Goal: Contribute content

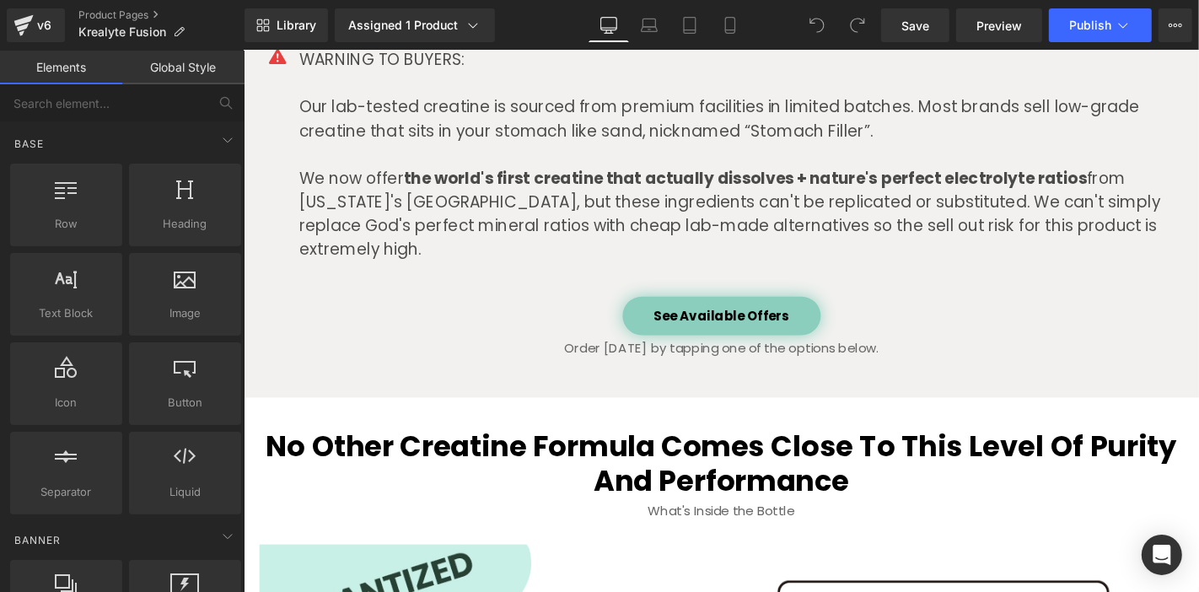
scroll to position [4277, 0]
click at [243, 50] on div at bounding box center [243, 50] width 0 height 0
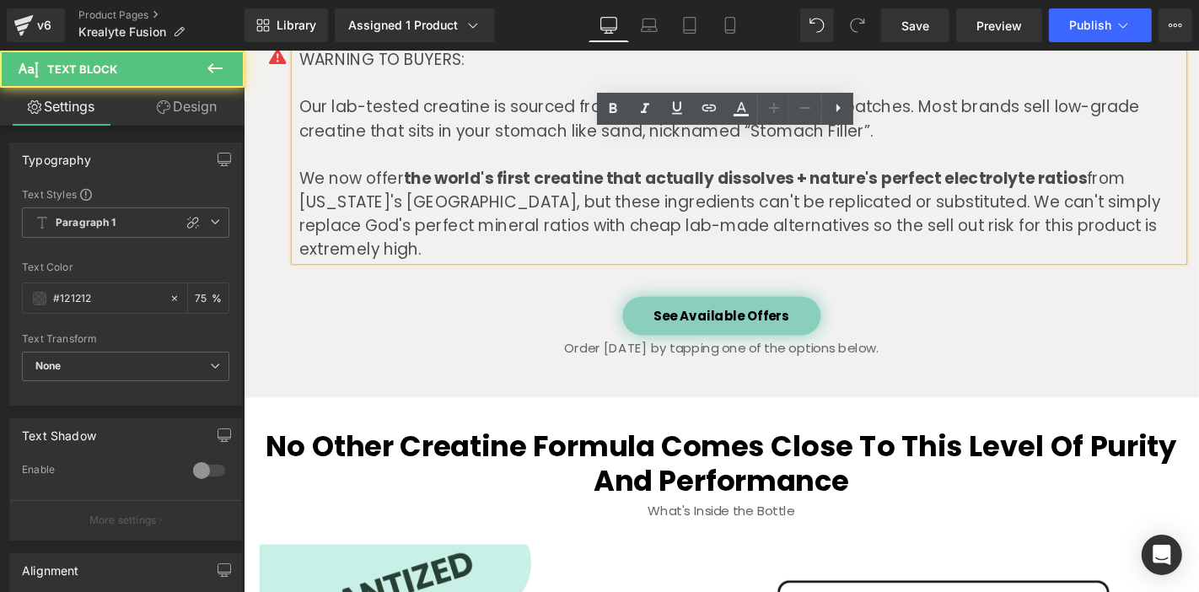
click at [900, 192] on p "We now offer the world's first creatine that actually dissolves + nature's perf…" at bounding box center [774, 224] width 944 height 101
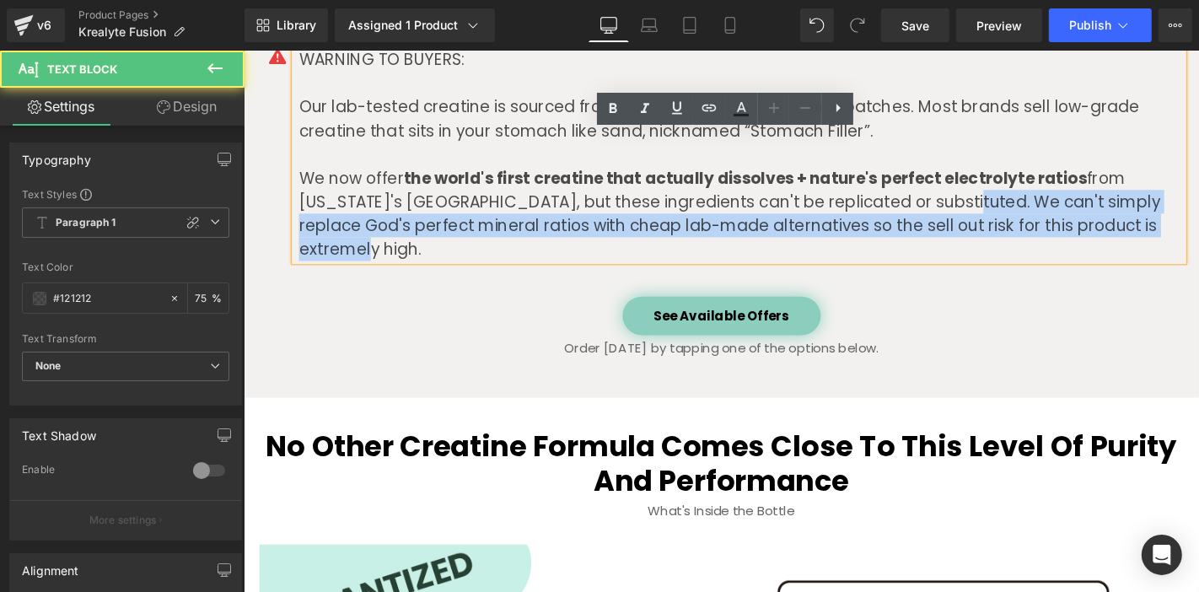
drag, startPoint x: 900, startPoint y: 192, endPoint x: 1209, endPoint y: 216, distance: 309.5
click at [1198, 216] on p "We now offer the world's first creatine that actually dissolves + nature's perf…" at bounding box center [774, 224] width 944 height 101
paste div "To enrich screen reader interactions, please activate Accessibility in Grammarl…"
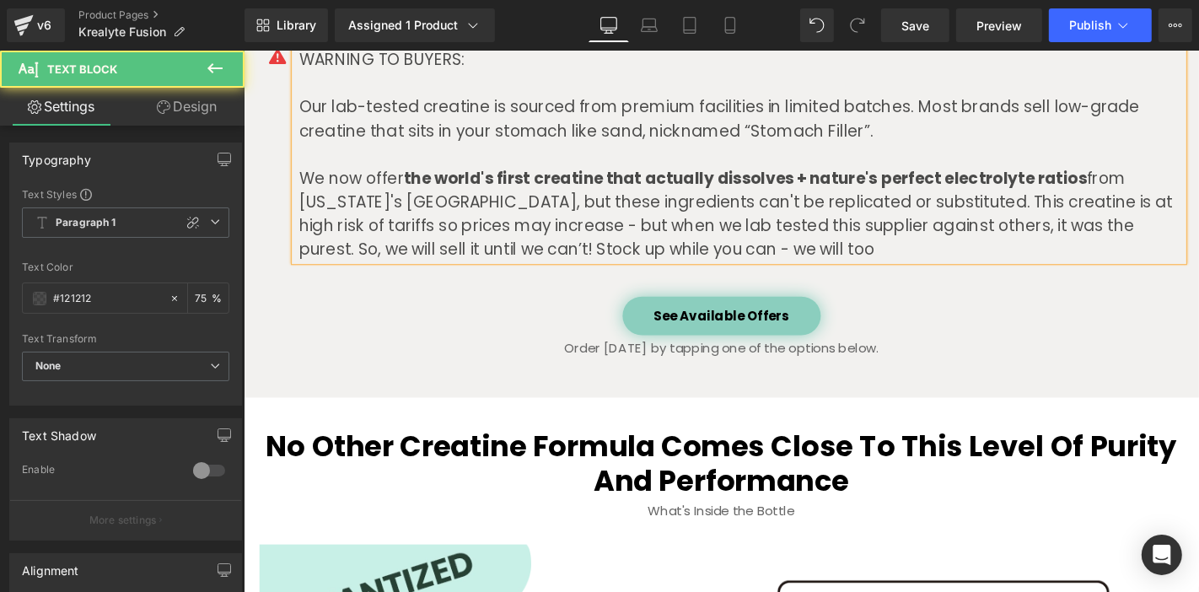
click at [629, 258] on p "We now offer the world's first creatine that actually dissolves + nature's perf…" at bounding box center [774, 224] width 944 height 101
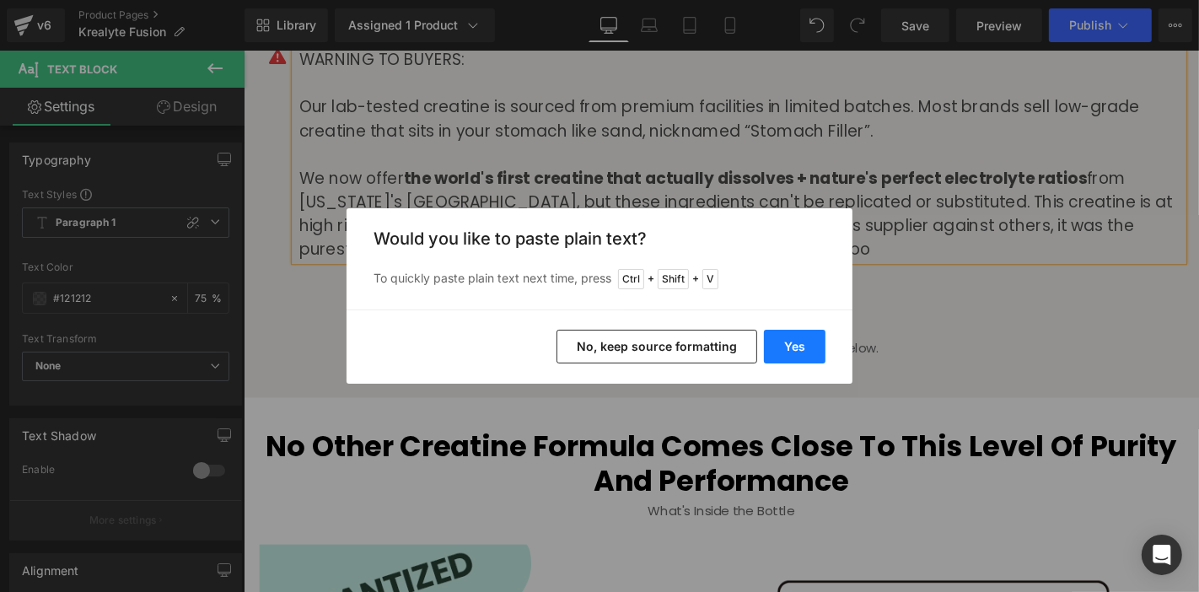
click at [782, 349] on button "Yes" at bounding box center [795, 347] width 62 height 34
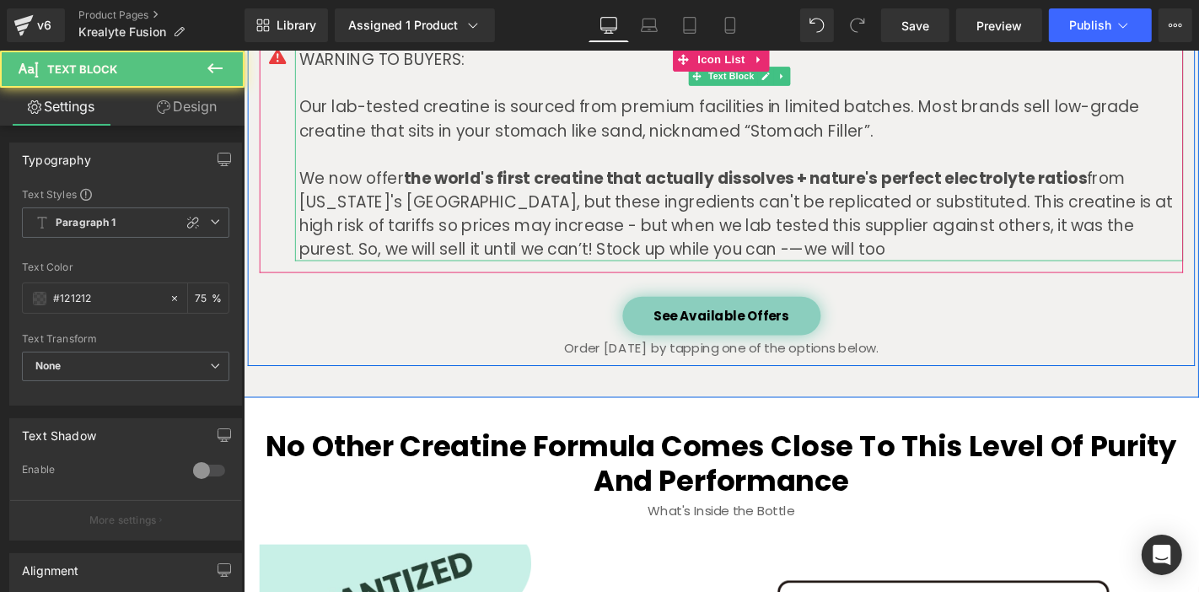
click at [625, 254] on p "We now offer the world's first creatine that actually dissolves + nature's perf…" at bounding box center [774, 224] width 944 height 101
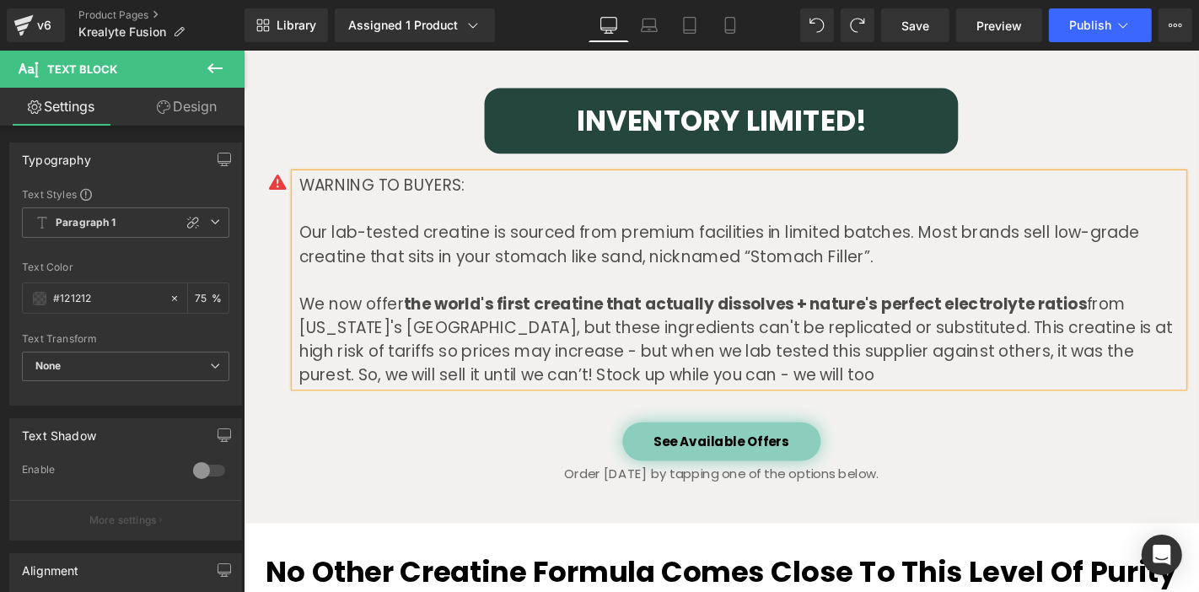
scroll to position [4080, 0]
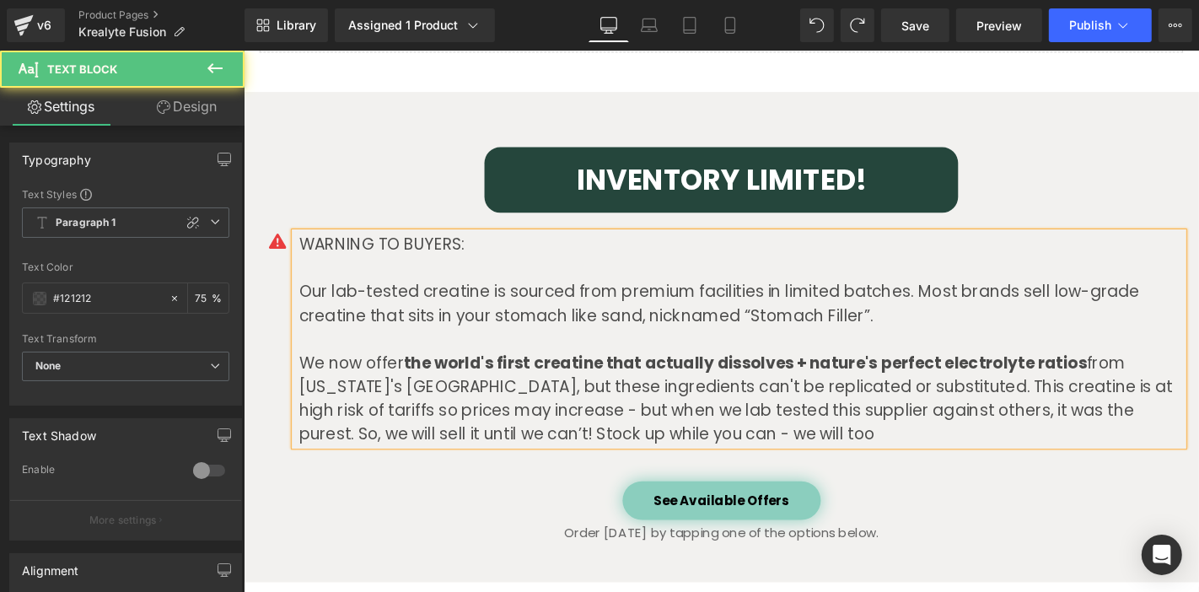
click at [476, 426] on p "We now offer the world's first creatine that actually dissolves + nature's perf…" at bounding box center [774, 420] width 944 height 101
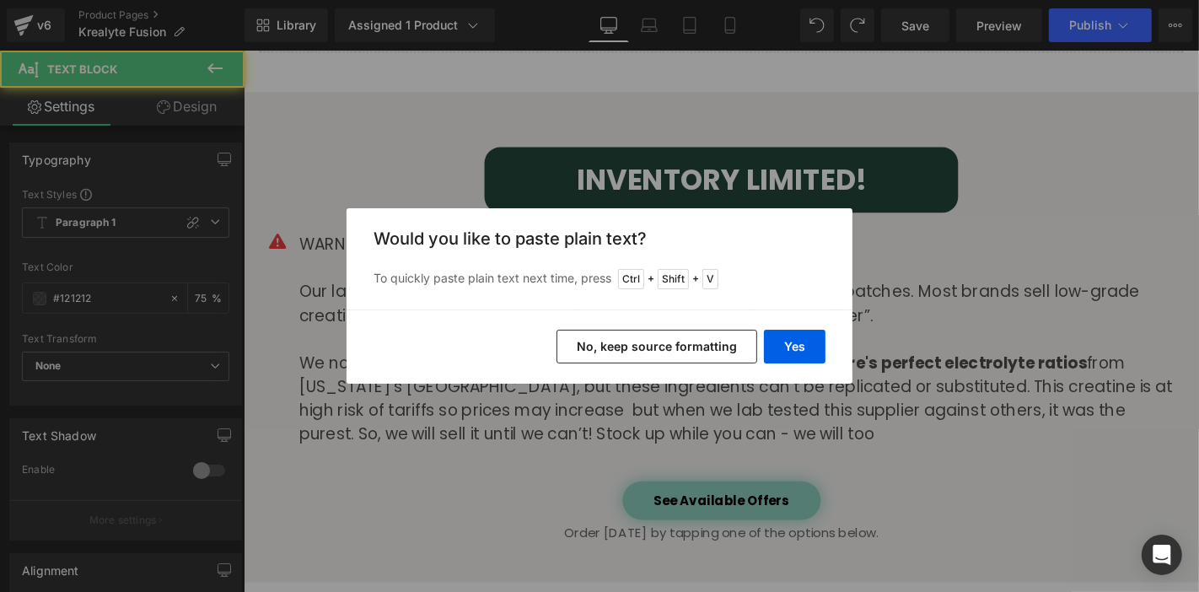
click at [462, 403] on div "Back to Library Insert Would you like to paste plain text? To quickly paste pla…" at bounding box center [599, 296] width 1199 height 592
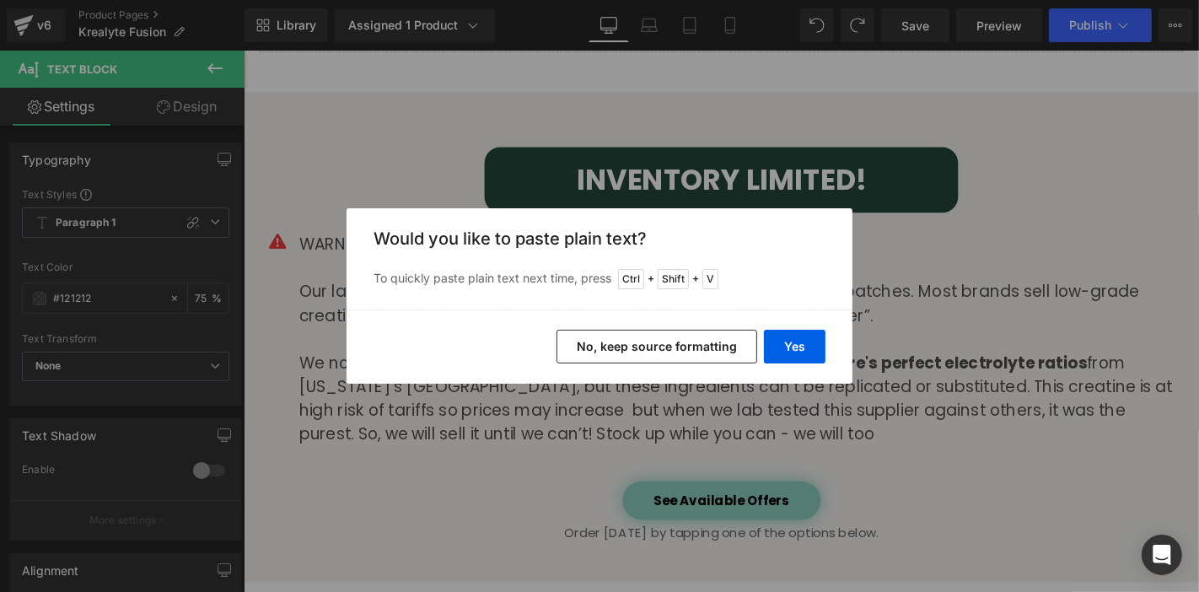
click at [656, 345] on button "No, keep source formatting" at bounding box center [656, 347] width 201 height 34
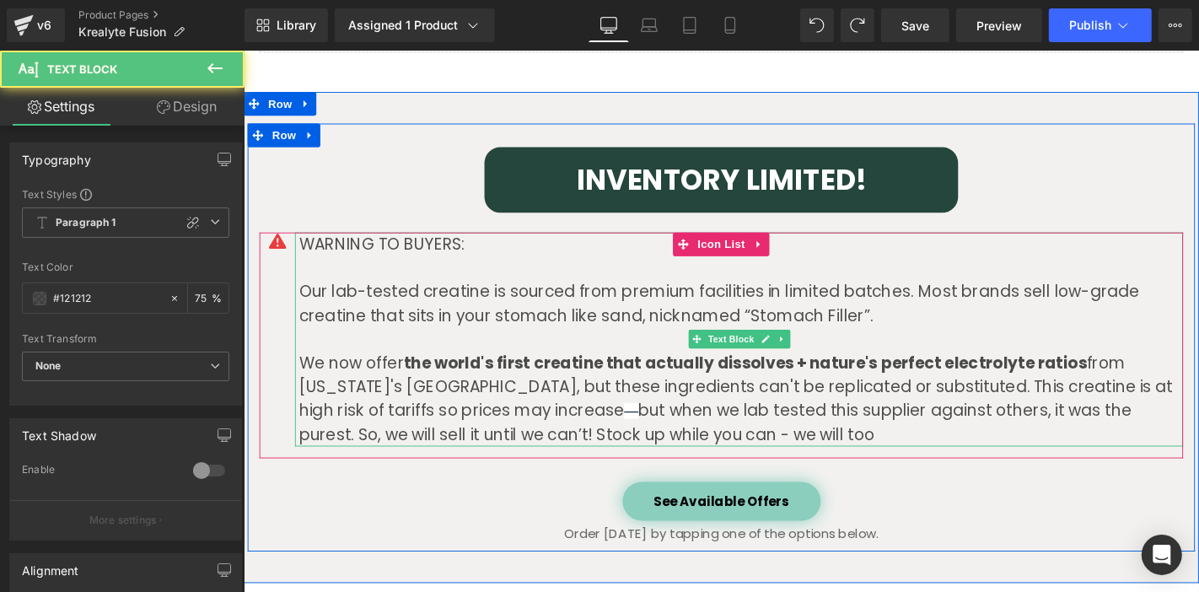
click at [649, 426] on span "—" at bounding box center [656, 434] width 15 height 17
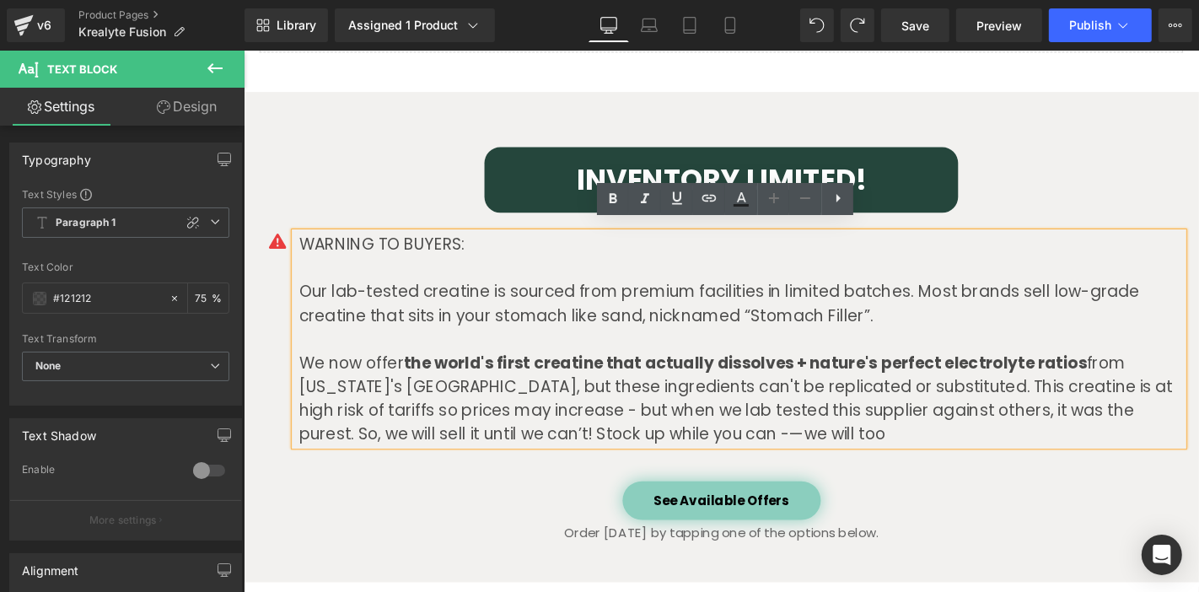
click at [482, 422] on p "We now offer the world's first creatine that actually dissolves + nature's perf…" at bounding box center [774, 420] width 944 height 101
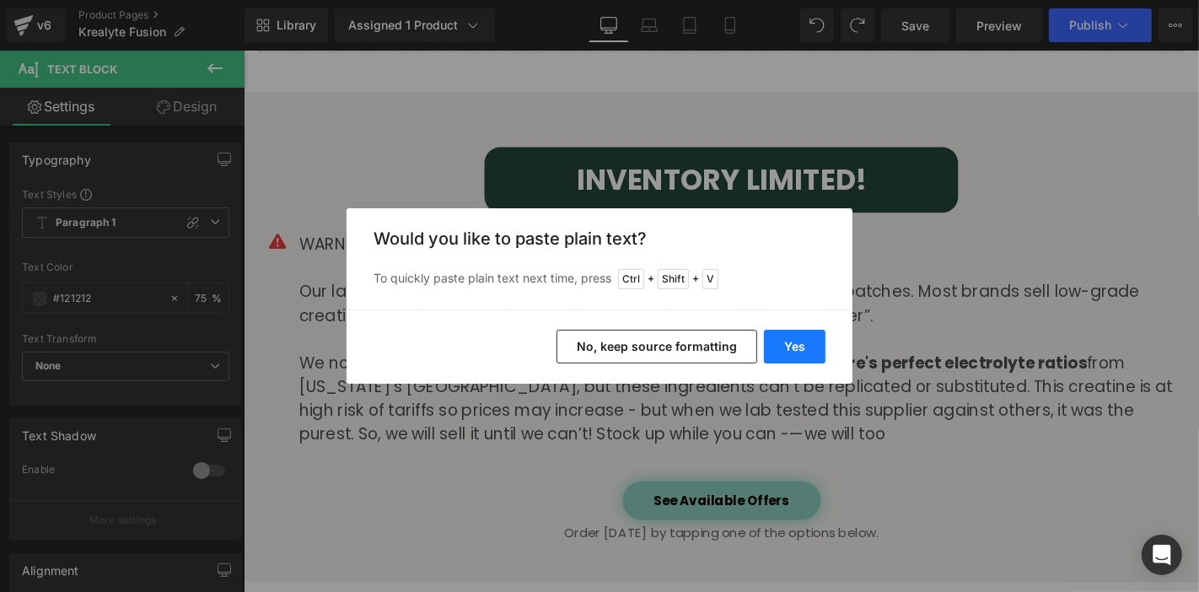
drag, startPoint x: 831, startPoint y: 351, endPoint x: 809, endPoint y: 351, distance: 21.1
drag, startPoint x: 599, startPoint y: 320, endPoint x: 804, endPoint y: 351, distance: 208.0
click at [804, 351] on button "Yes" at bounding box center [795, 347] width 62 height 34
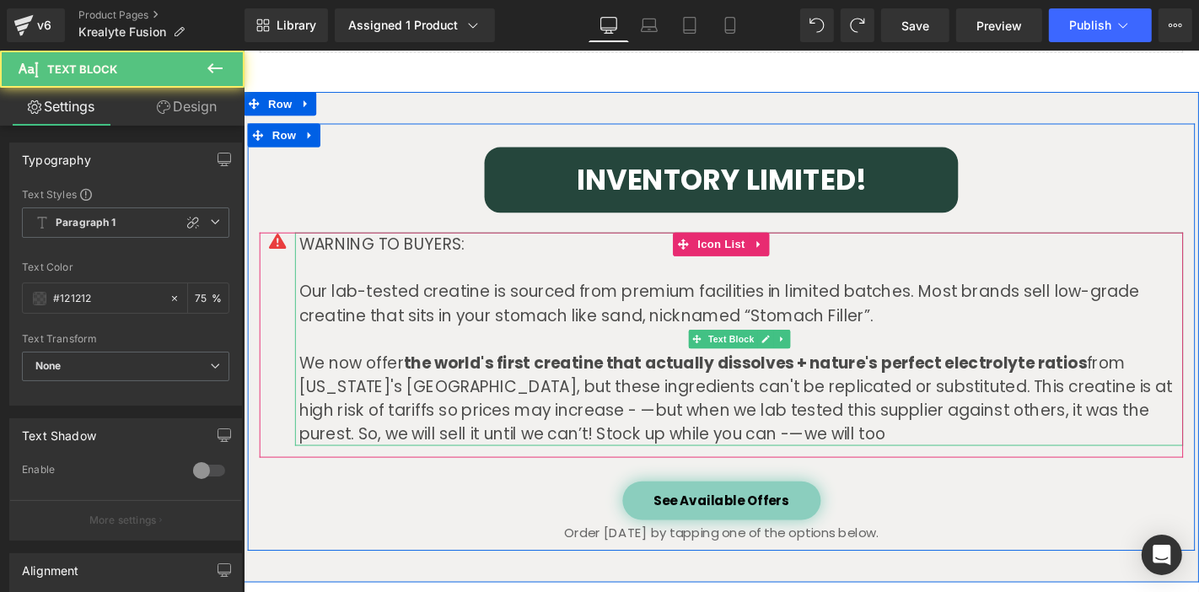
click at [492, 423] on p "We now offer the world's first creatine that actually dissolves + nature's perf…" at bounding box center [774, 420] width 944 height 101
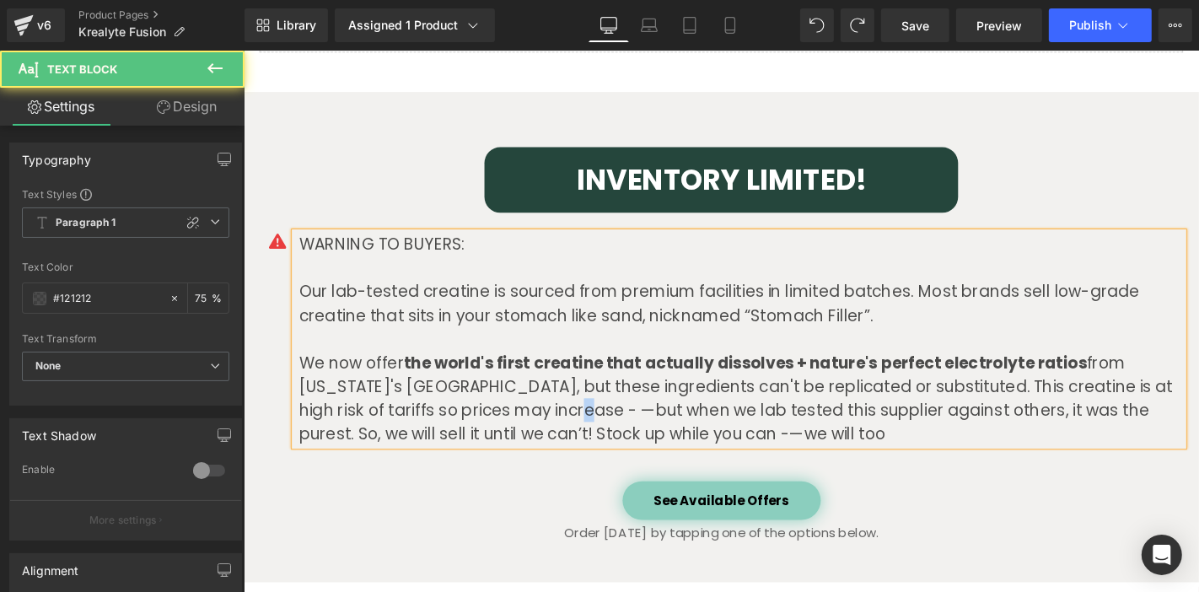
copy p "—"
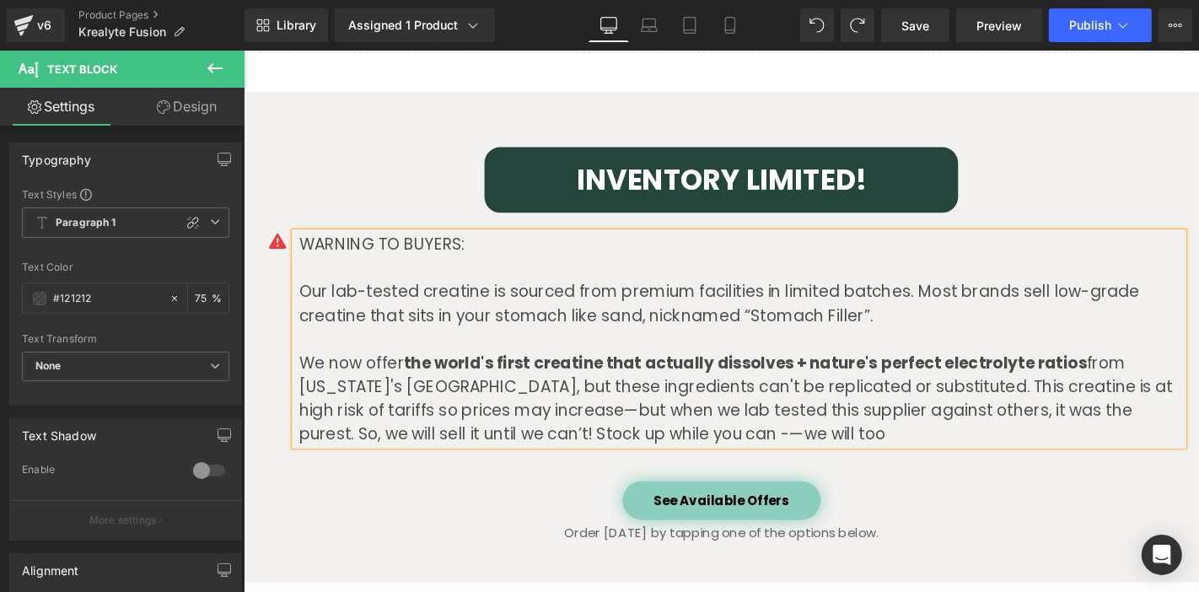
click at [599, 446] on p "We now offer the world's first creatine that actually dissolves + nature's perf…" at bounding box center [774, 420] width 944 height 101
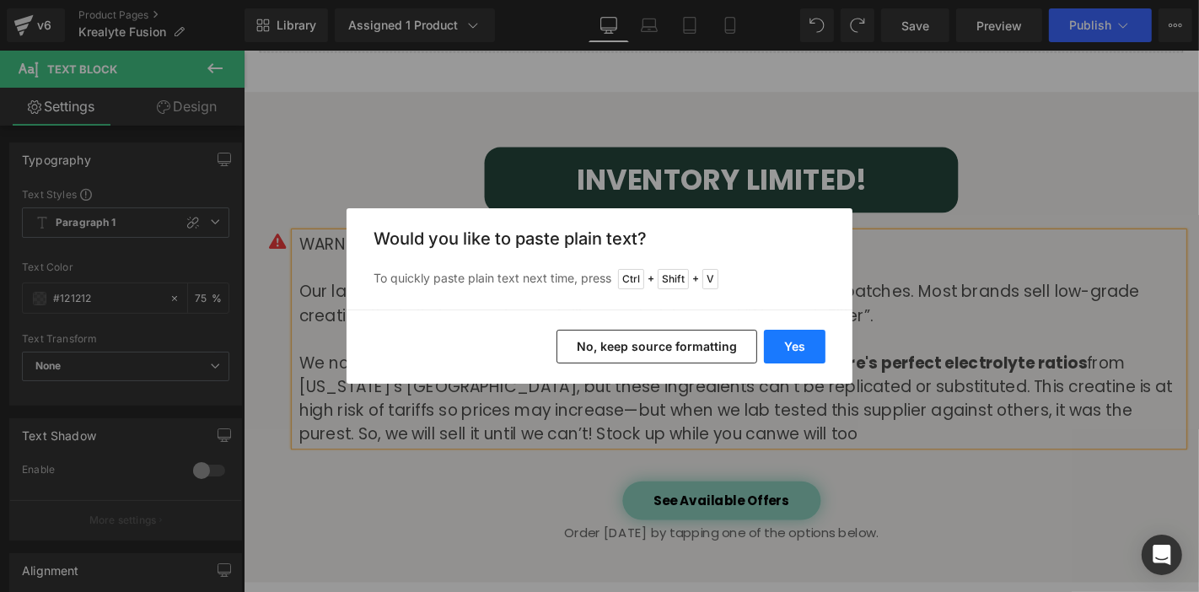
click at [781, 355] on button "Yes" at bounding box center [795, 347] width 62 height 34
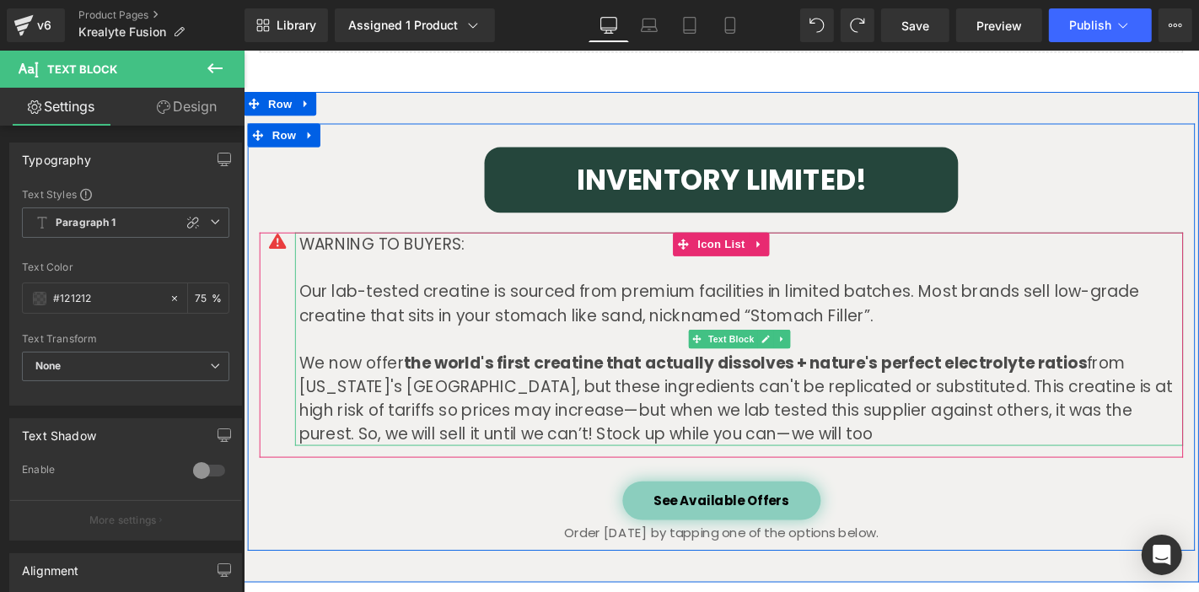
click at [730, 434] on p "We now offer the world's first creatine that actually dissolves + nature's perf…" at bounding box center [774, 420] width 944 height 101
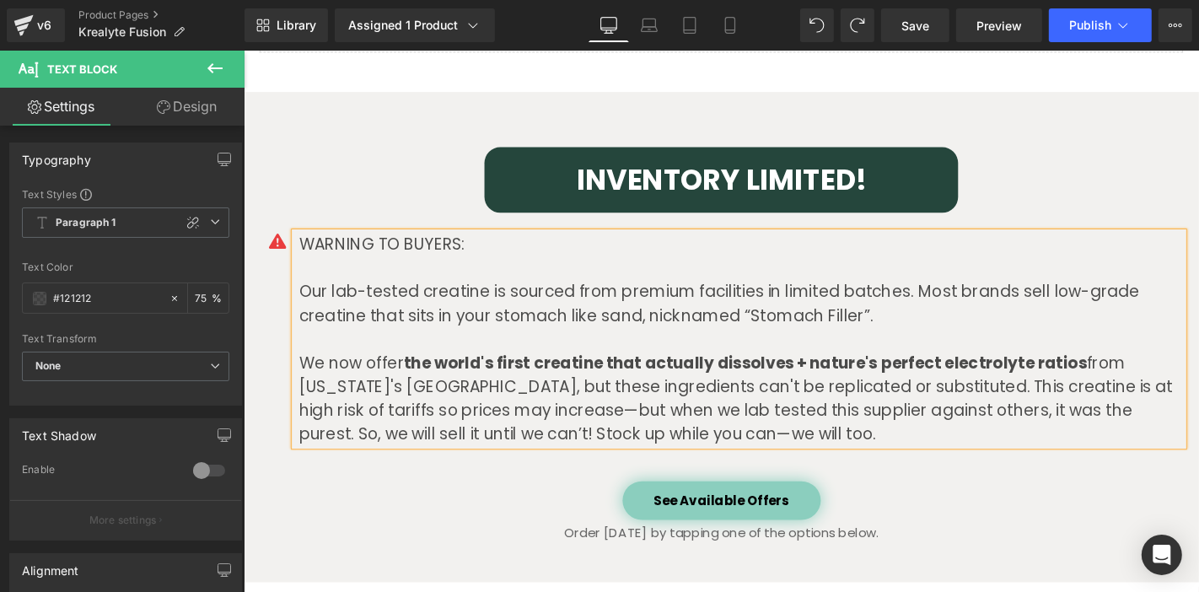
click at [525, 471] on ul "Icon WARNING TO BUYERS: Our lab-tested creatine is sourced from premium facilit…" at bounding box center [753, 364] width 986 height 240
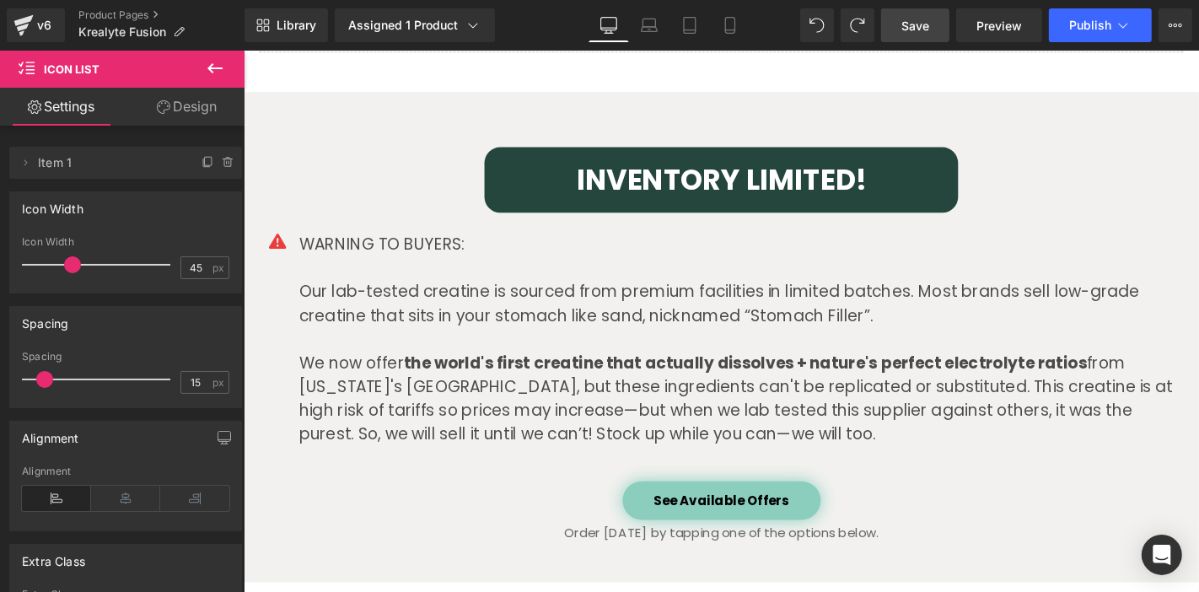
click at [916, 35] on link "Save" at bounding box center [915, 25] width 68 height 34
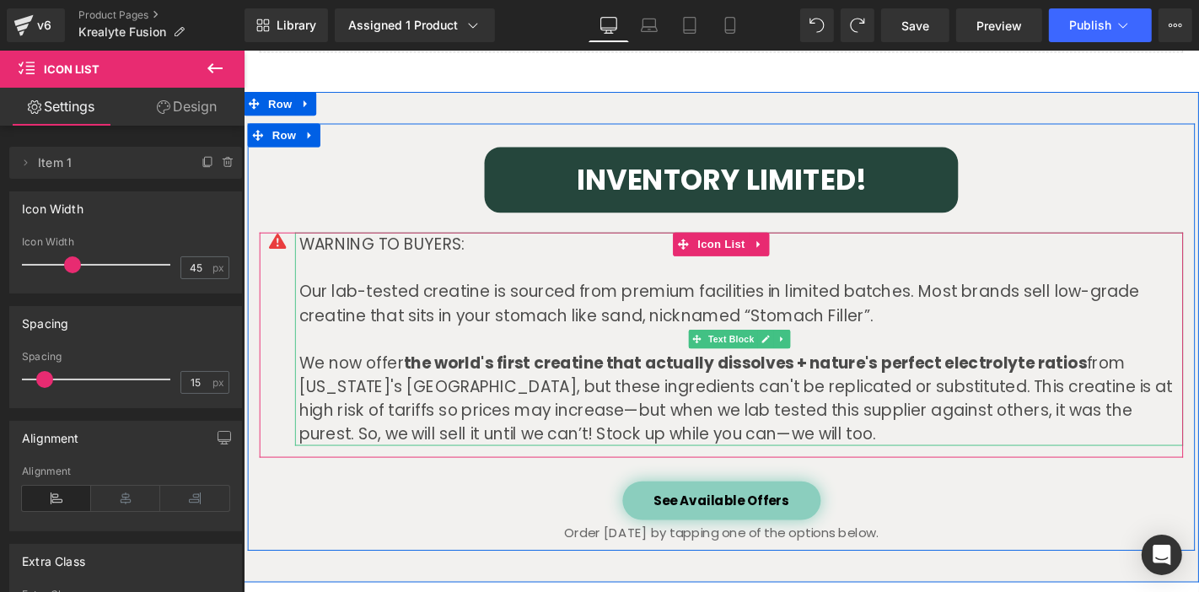
click at [625, 444] on p "We now offer the world's first creatine that actually dissolves + nature's perf…" at bounding box center [774, 420] width 944 height 101
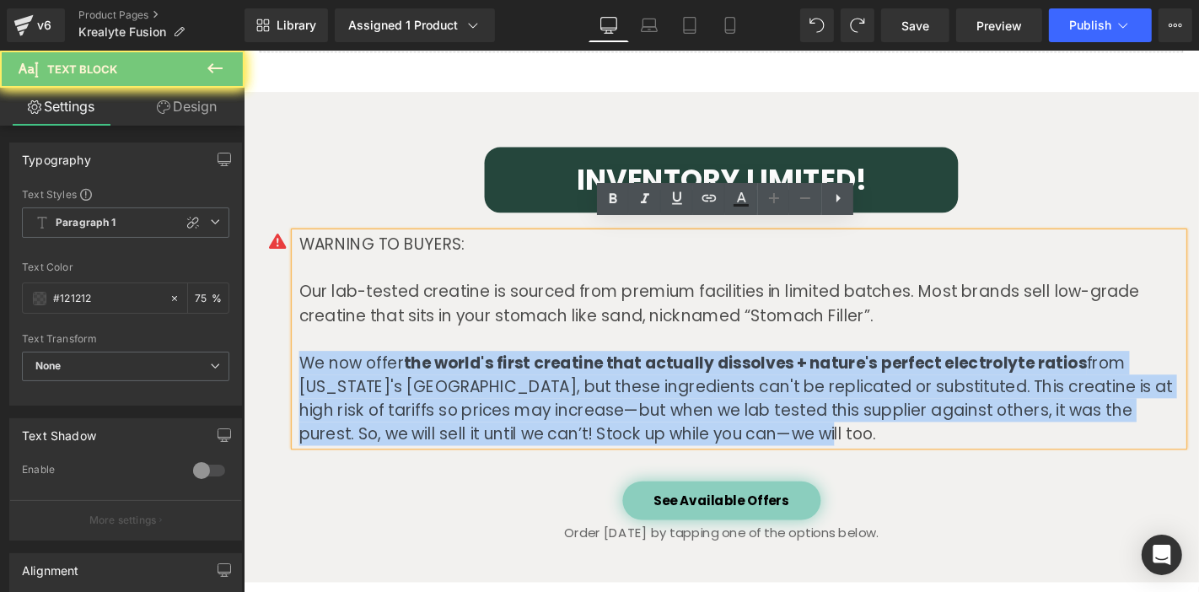
click at [625, 444] on p "We now offer the world's first creatine that actually dissolves + nature's perf…" at bounding box center [774, 420] width 944 height 101
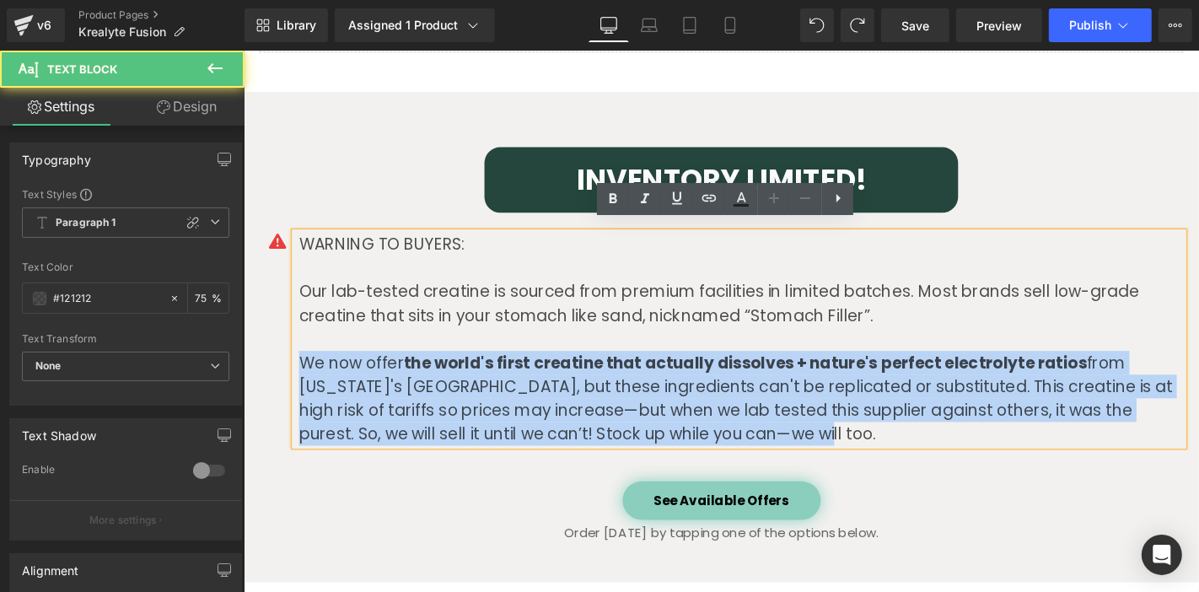
click at [1038, 422] on p "We now offer the world's first creatine that actually dissolves + nature's perf…" at bounding box center [774, 420] width 944 height 101
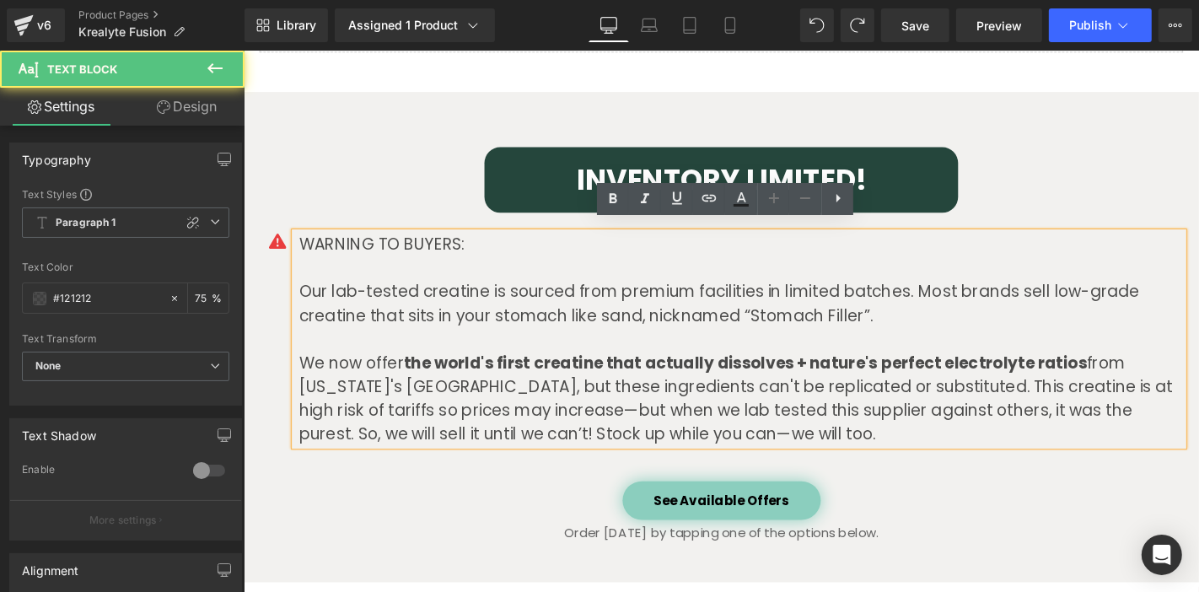
click at [243, 50] on div at bounding box center [243, 50] width 0 height 0
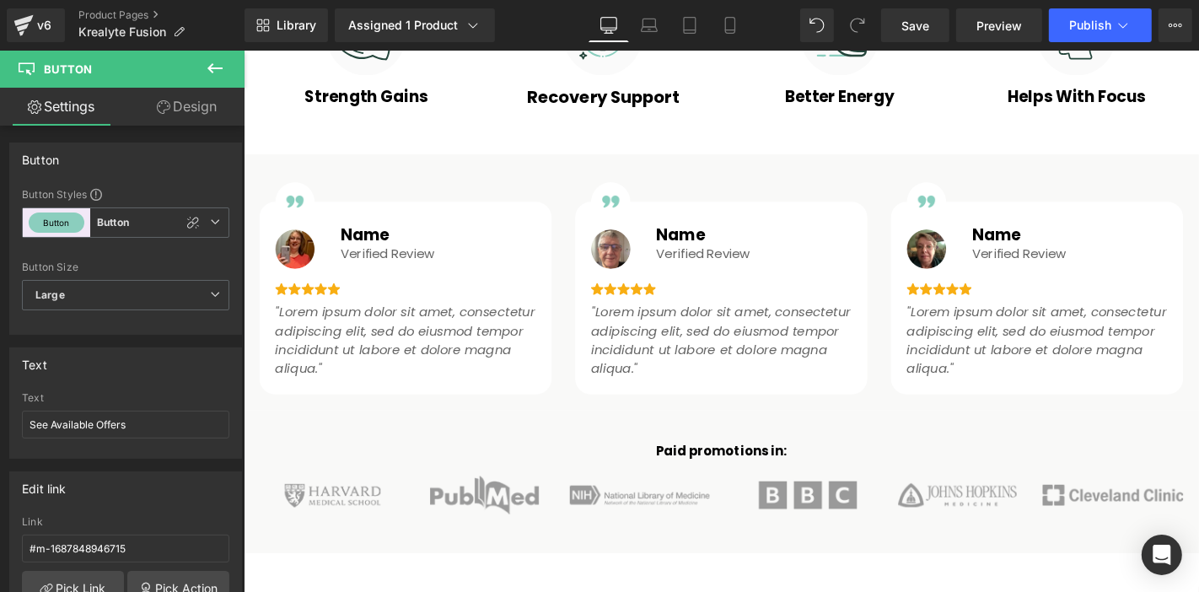
scroll to position [1089, 0]
click at [922, 24] on span "Save" at bounding box center [915, 26] width 28 height 18
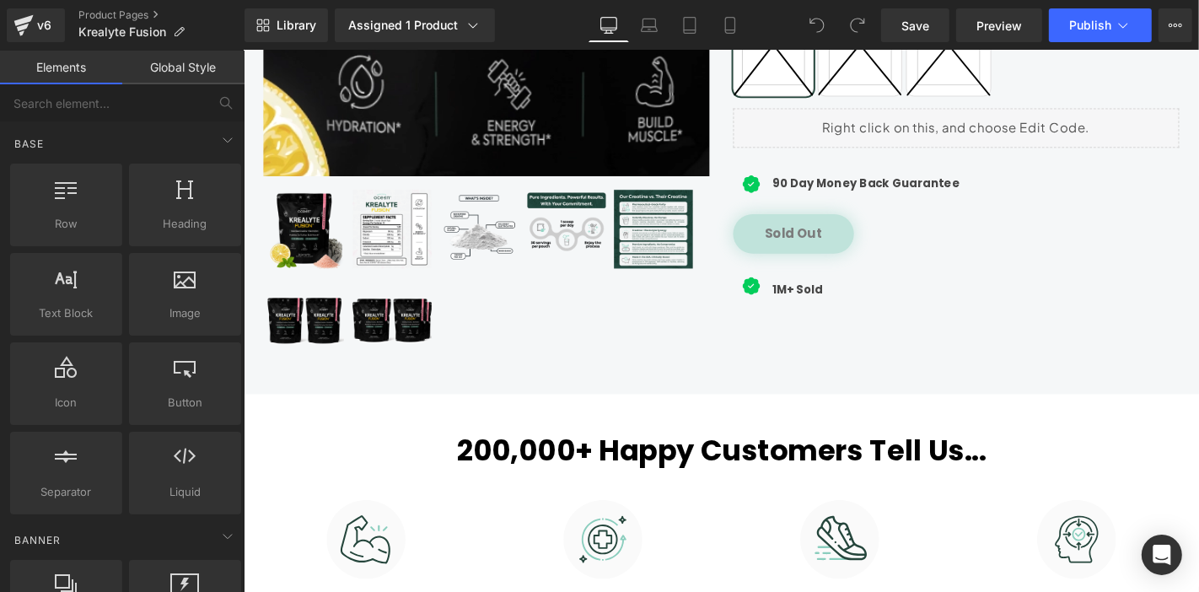
scroll to position [562, 0]
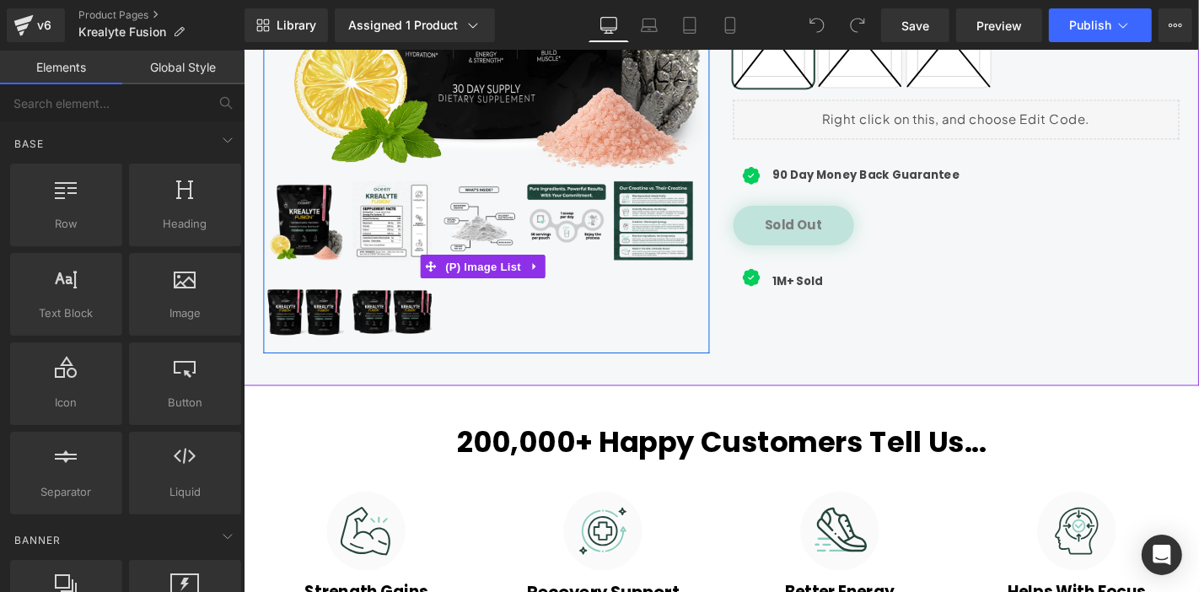
click at [414, 212] on img at bounding box center [401, 232] width 84 height 84
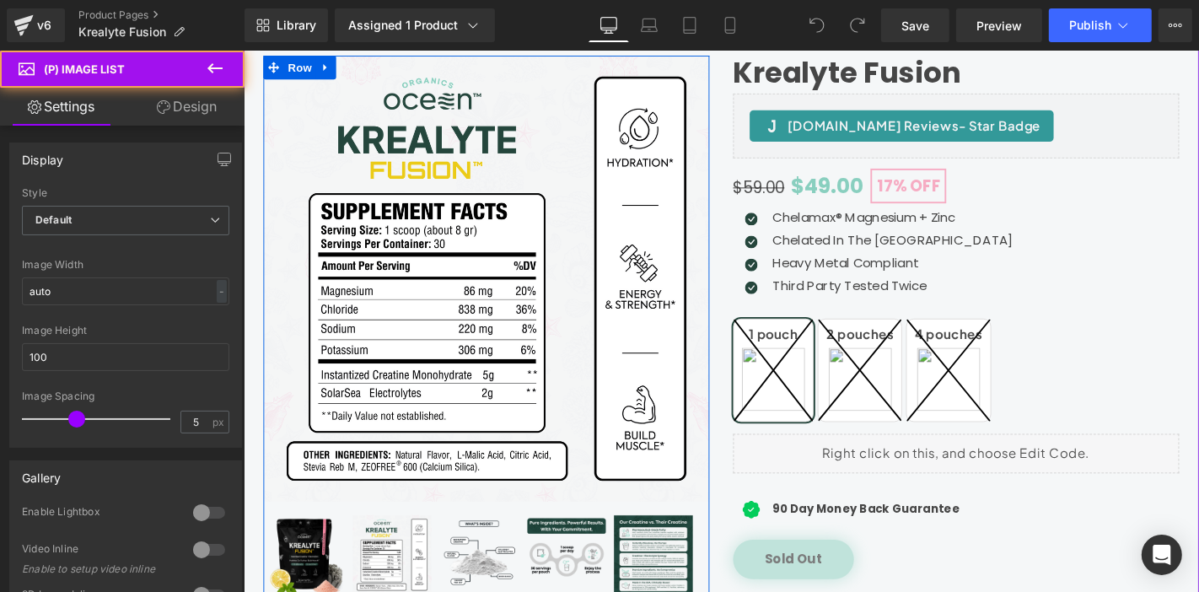
scroll to position [205, 0]
